Goal: Register for event/course

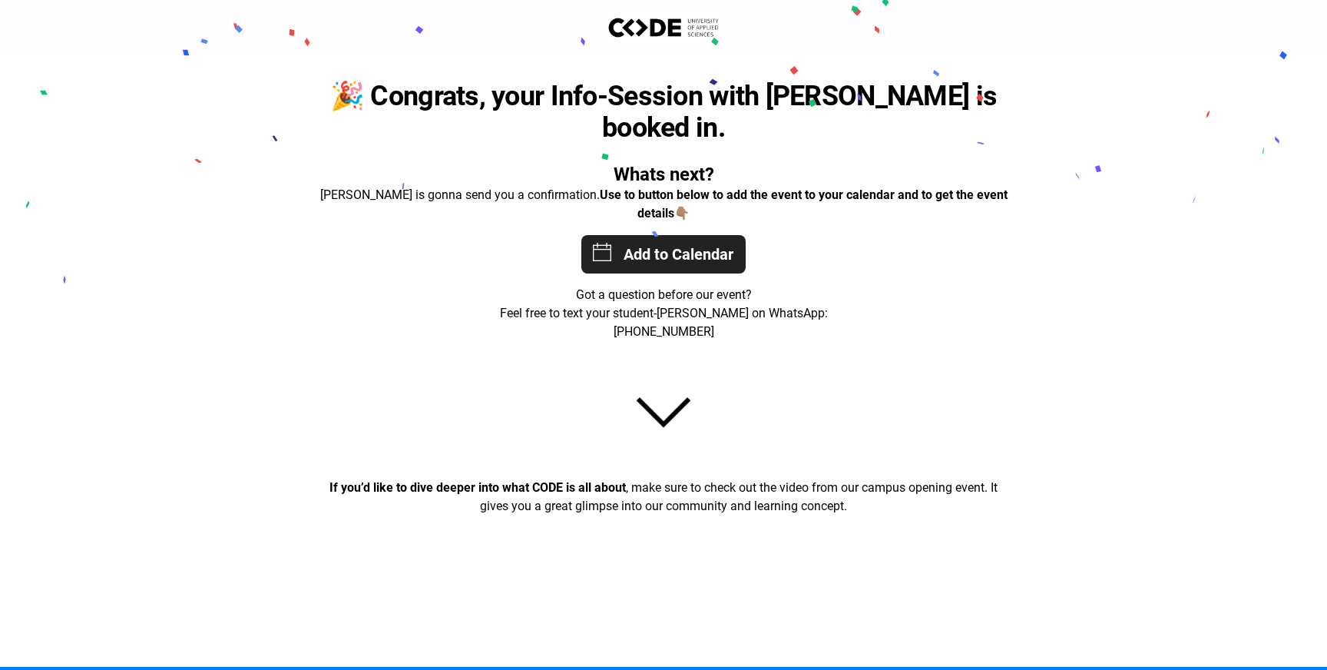
click at [659, 235] on div "Add to Calendar 08/28/2025 17:30:00 08/28/2025 18:30:00 Europe/Berlin 15 CODE S…" at bounding box center [663, 254] width 164 height 38
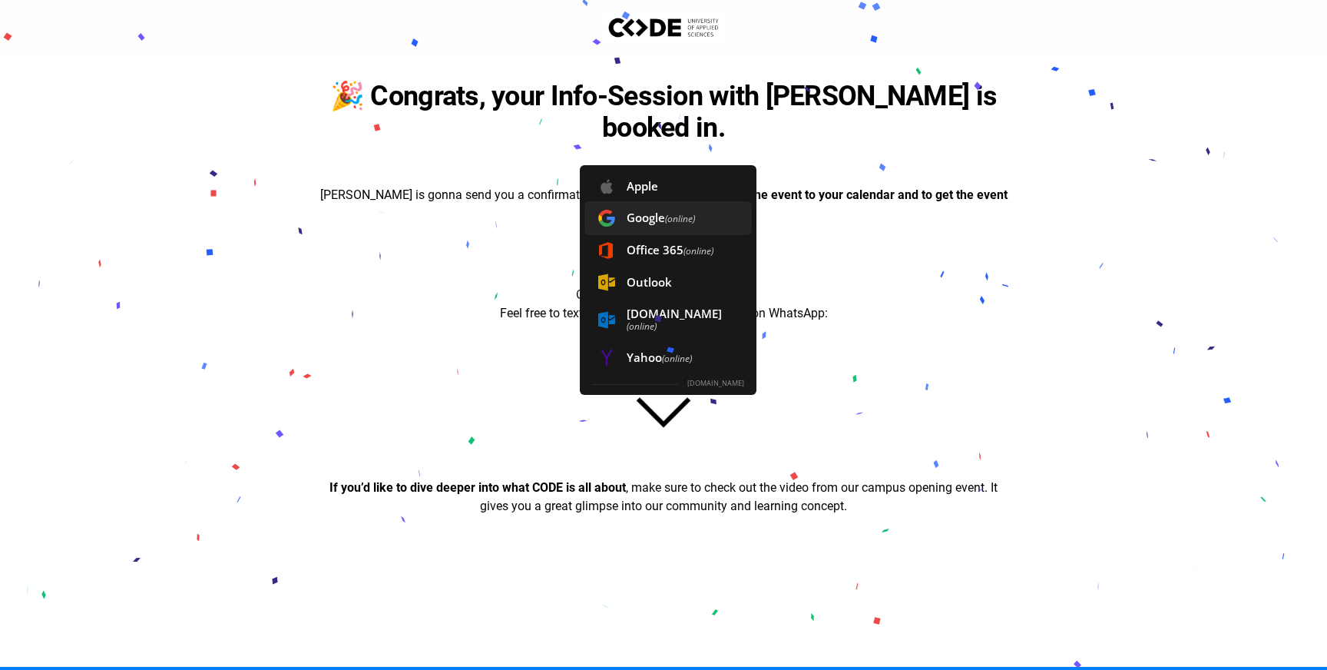
click at [655, 201] on span "Google (online)" at bounding box center [668, 218] width 167 height 34
